Goal: Complete application form: Complete application form

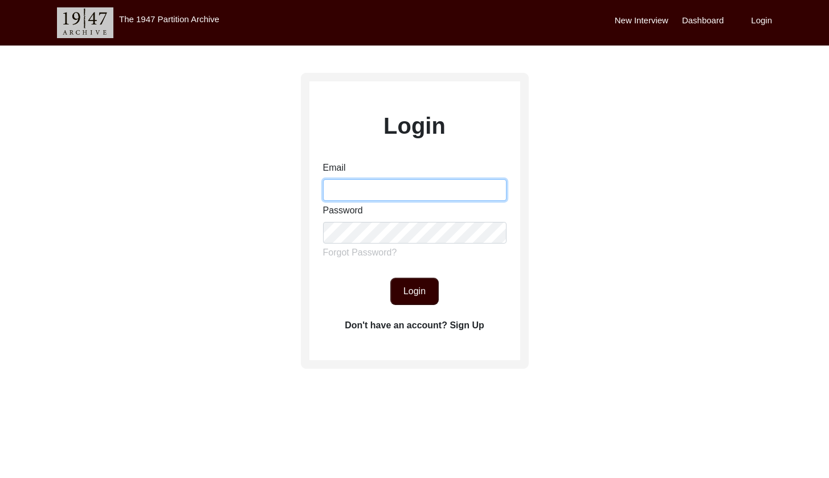
type input "[EMAIL_ADDRESS][DOMAIN_NAME]"
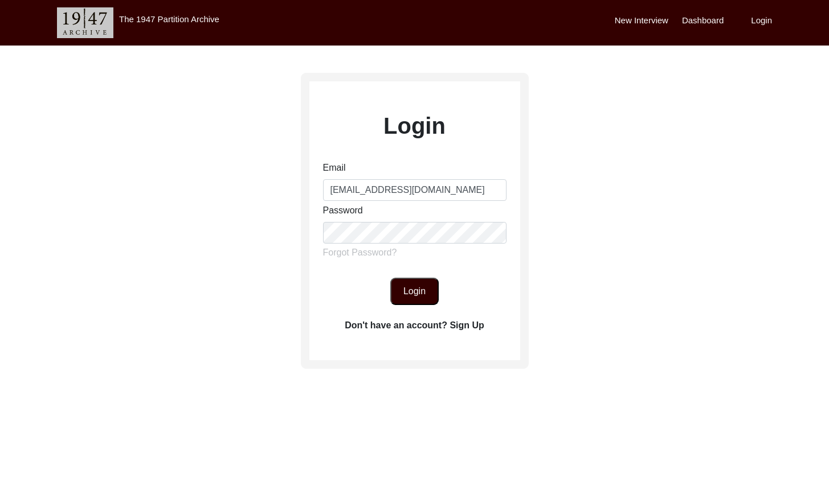
click at [414, 294] on button "Login" at bounding box center [414, 291] width 48 height 27
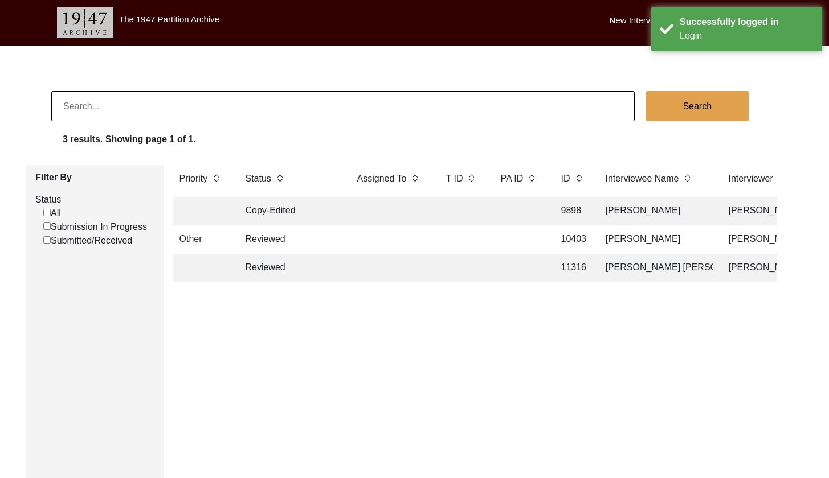
click at [640, 366] on div "Priority Status Assigned To T ID PA ID ID Interviewee Name Interviewer Intervie…" at bounding box center [474, 331] width 621 height 333
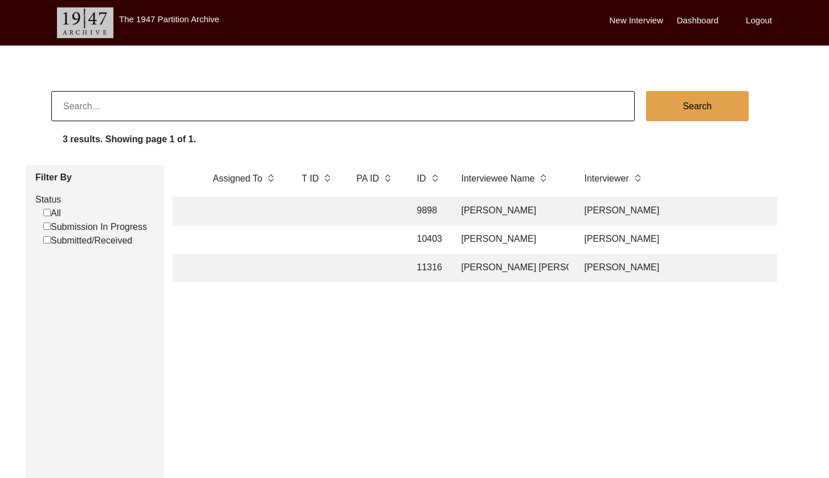
click at [472, 247] on td "[PERSON_NAME]" at bounding box center [512, 240] width 114 height 28
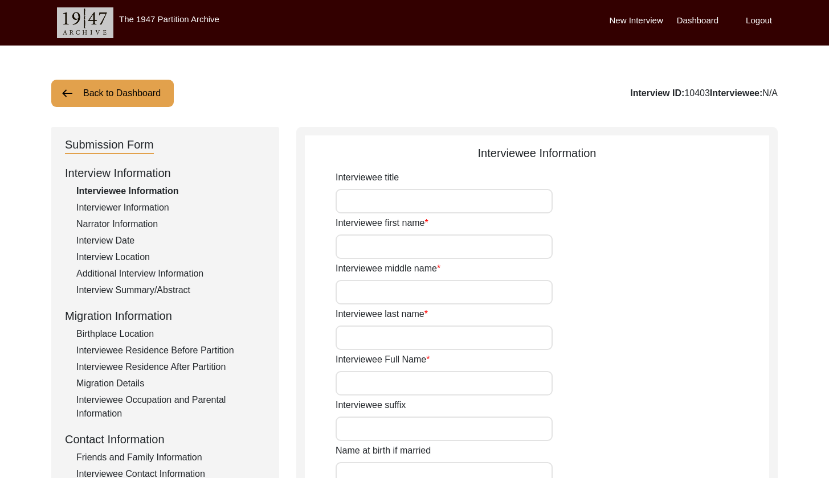
type input "Dr."
type input "Vinay"
type input "[PERSON_NAME]"
type input "[DATE]"
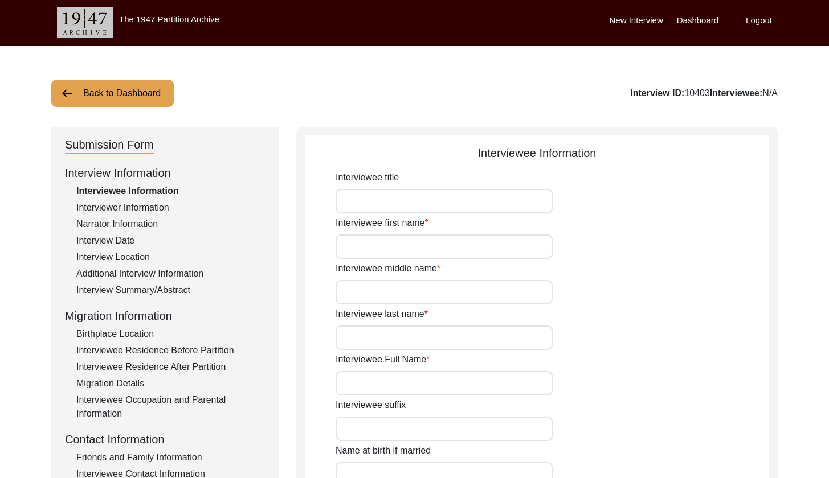
type input "79"
type input "[DEMOGRAPHIC_DATA]"
type input "Punjabi"
type input "[DEMOGRAPHIC_DATA]"
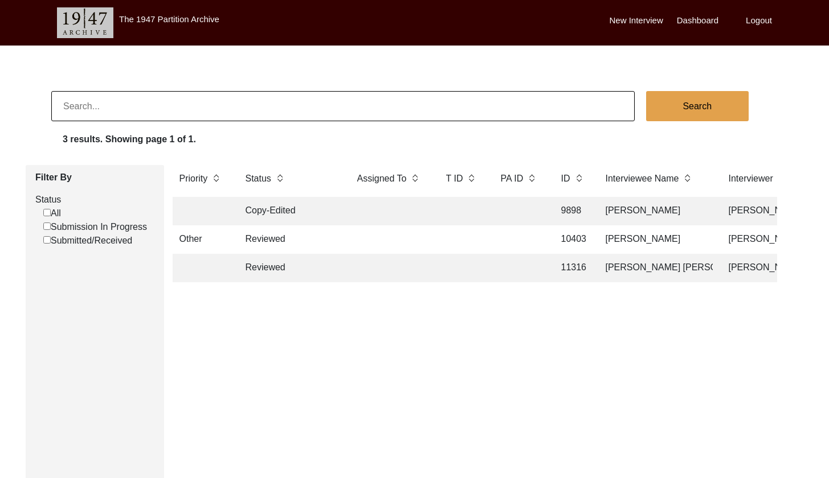
click at [637, 23] on label "New Interview" at bounding box center [636, 20] width 54 height 13
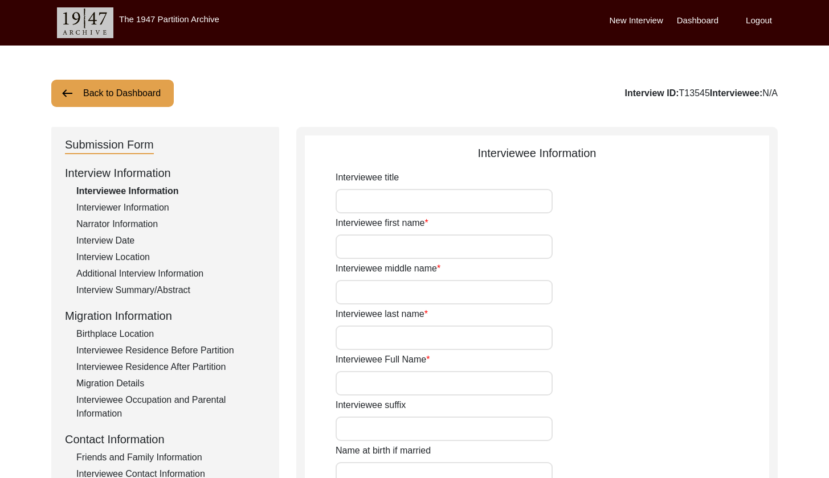
click at [85, 92] on button "Back to Dashboard" at bounding box center [112, 93] width 122 height 27
